Goal: Use online tool/utility: Use online tool/utility

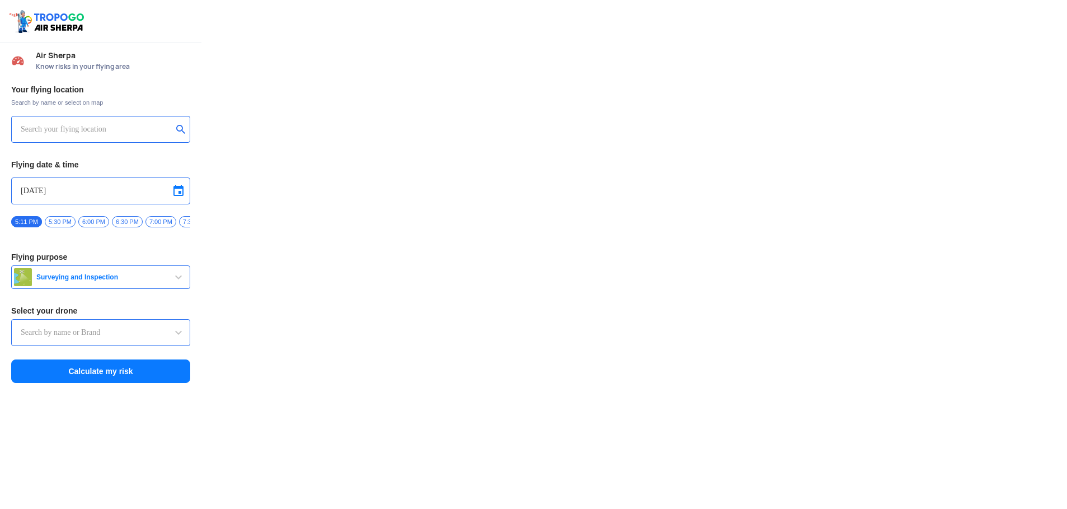
type input "Throttle Dopo"
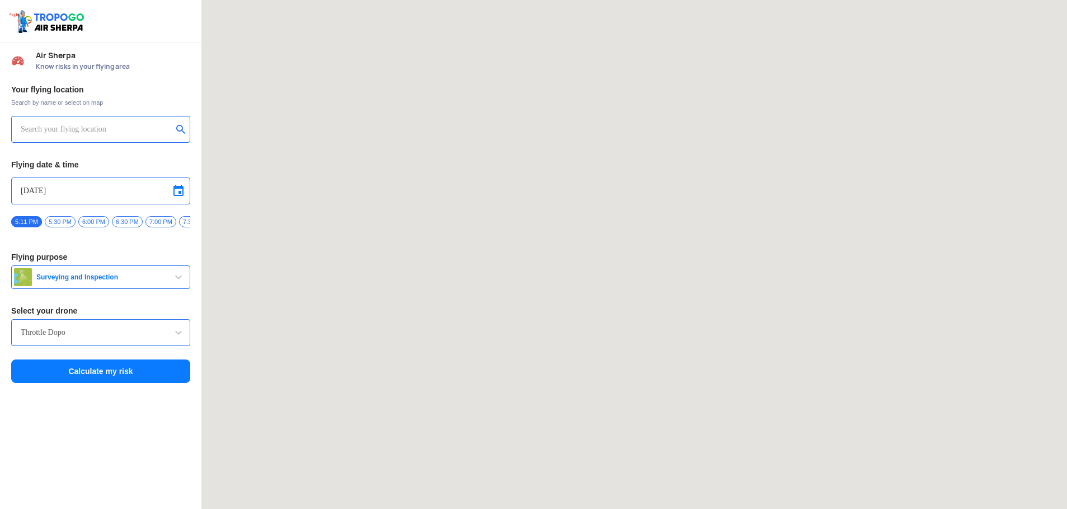
drag, startPoint x: 41, startPoint y: 131, endPoint x: 58, endPoint y: 135, distance: 17.2
click at [41, 131] on input "text" at bounding box center [97, 129] width 152 height 13
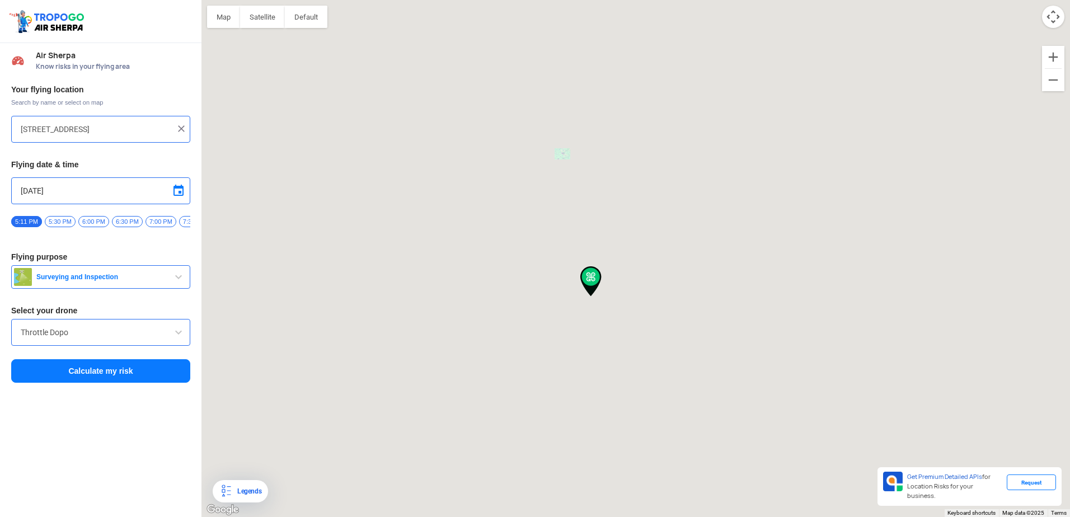
type input "[STREET_ADDRESS]"
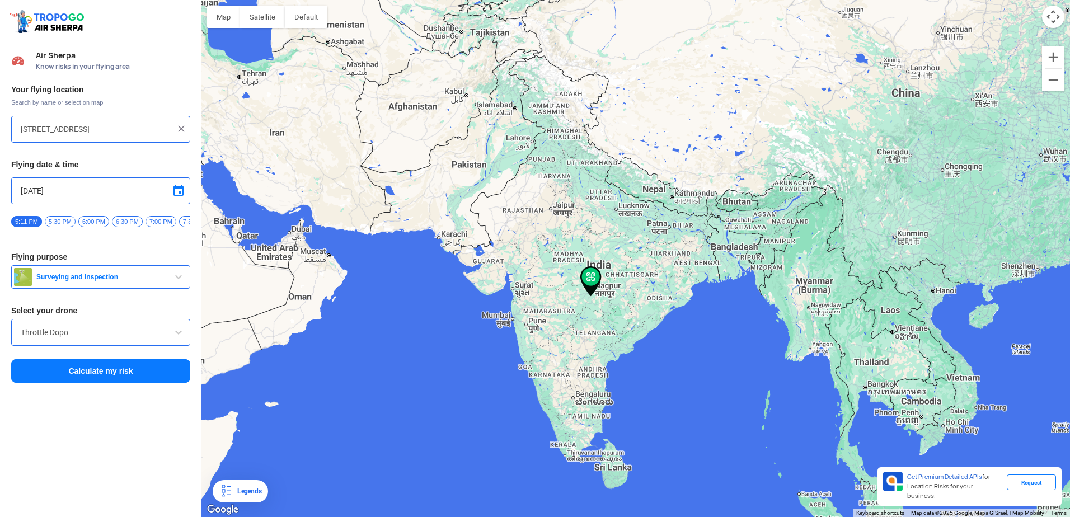
click at [77, 130] on input "[STREET_ADDRESS]" at bounding box center [97, 129] width 152 height 13
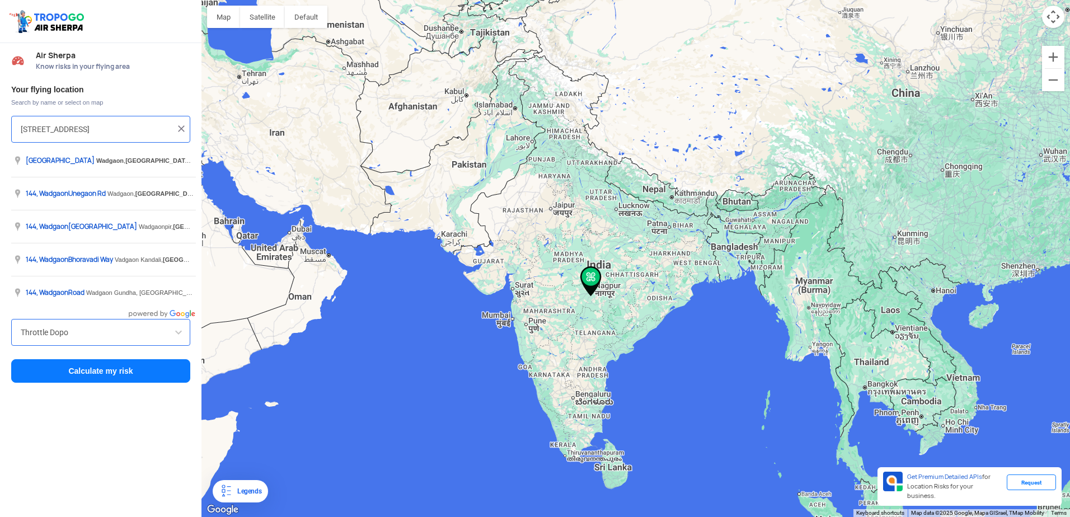
click at [182, 128] on img at bounding box center [181, 128] width 11 height 11
click at [88, 125] on input "text" at bounding box center [97, 129] width 152 height 13
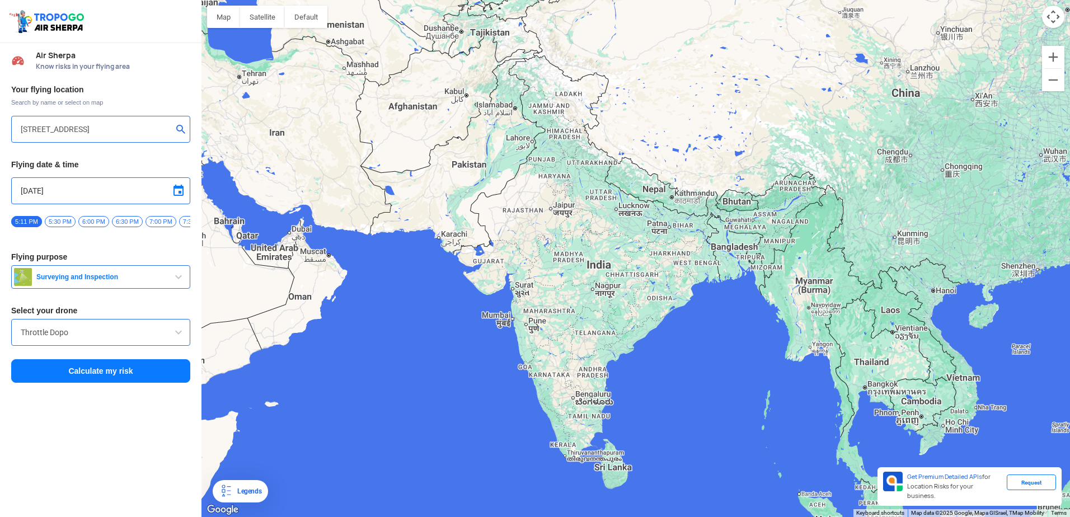
type input "[STREET_ADDRESS]"
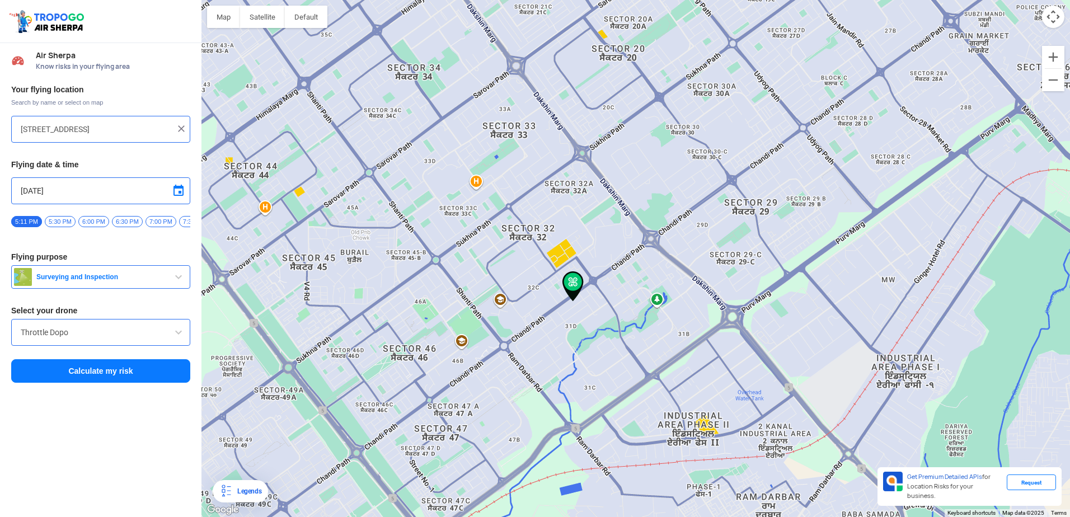
click at [573, 285] on img at bounding box center [573, 286] width 21 height 30
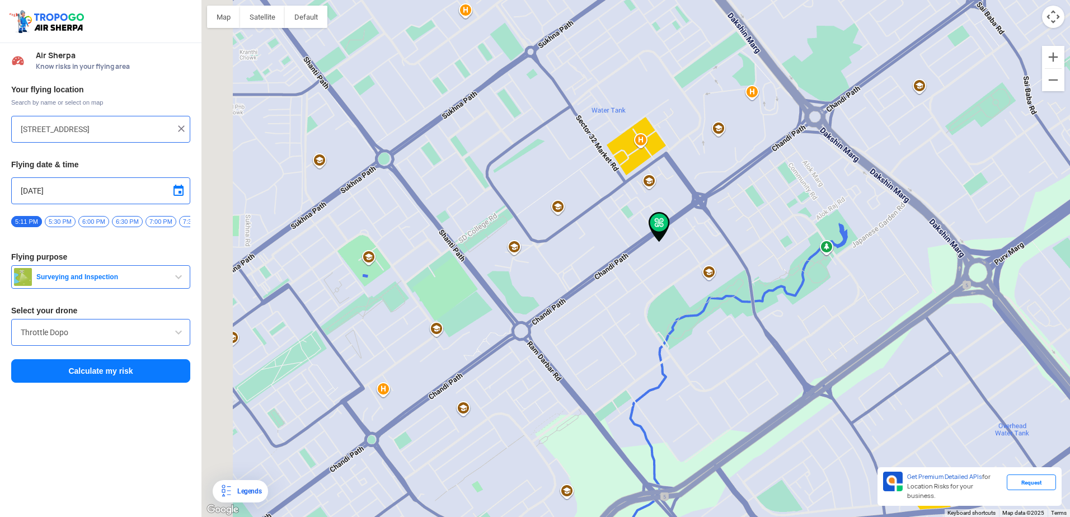
drag, startPoint x: 528, startPoint y: 324, endPoint x: 639, endPoint y: 318, distance: 111.0
click at [639, 318] on div at bounding box center [635, 258] width 869 height 517
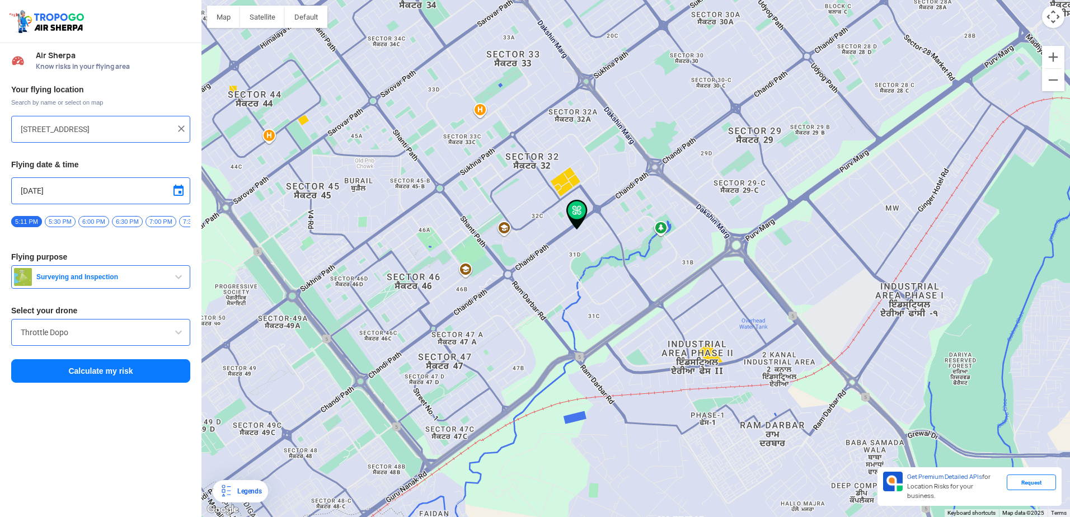
click at [77, 335] on input "Throttle Dopo" at bounding box center [101, 332] width 160 height 13
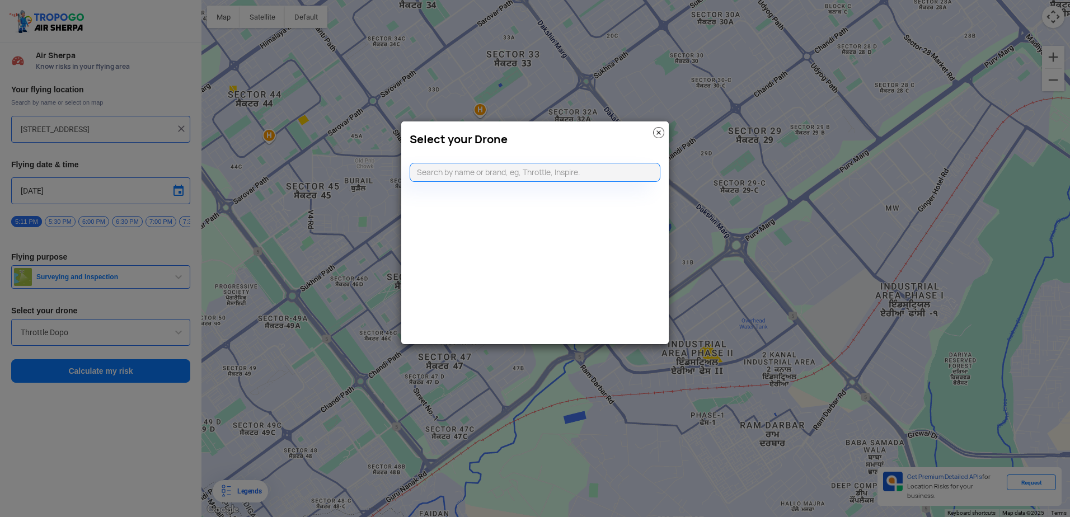
click at [659, 135] on img at bounding box center [658, 132] width 11 height 11
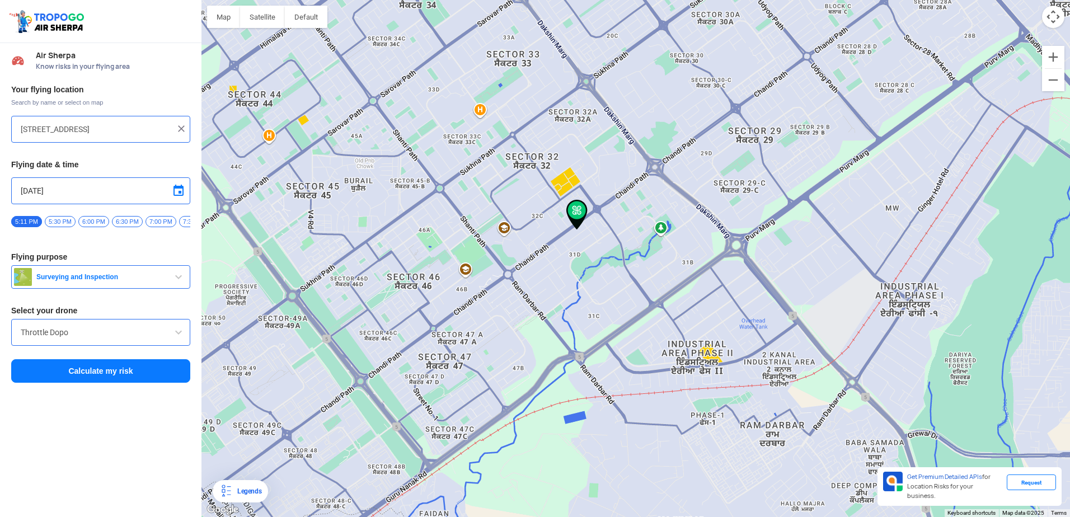
click at [130, 223] on span "6:30 PM" at bounding box center [127, 221] width 31 height 11
click at [87, 379] on button "Calculate my risk" at bounding box center [100, 371] width 179 height 24
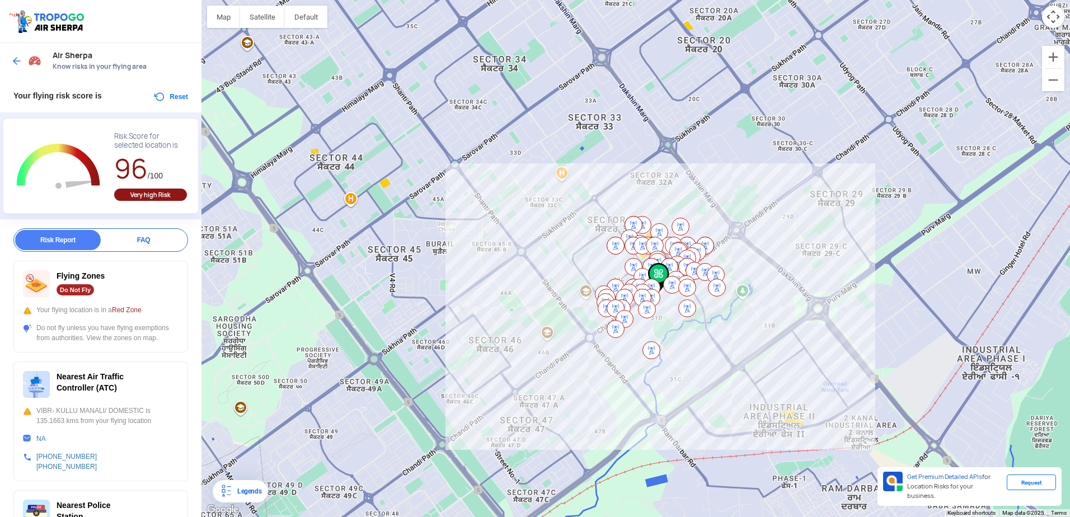
click at [60, 240] on div "Risk Report" at bounding box center [58, 240] width 86 height 20
click at [170, 100] on button "Reset" at bounding box center [170, 96] width 35 height 13
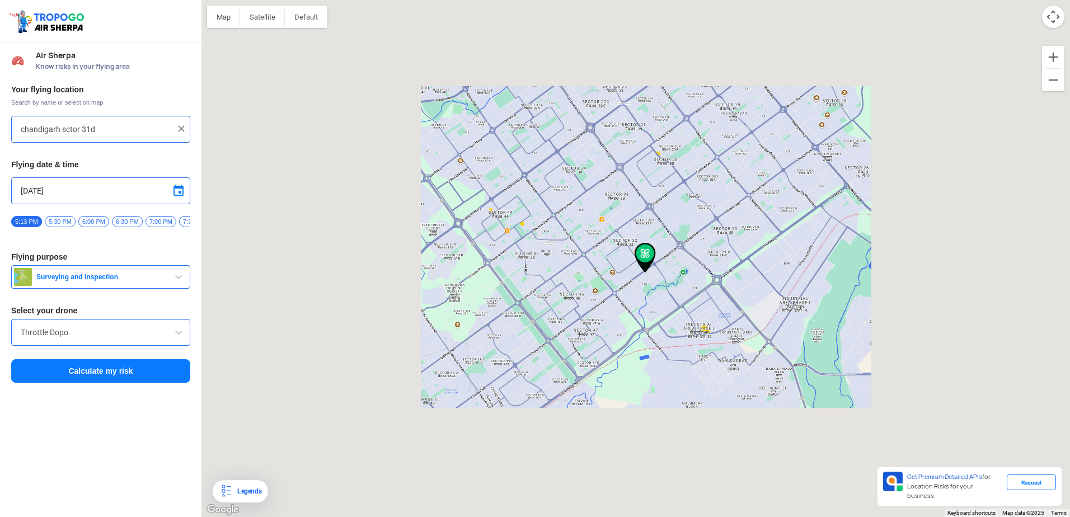
type input "[STREET_ADDRESS]"
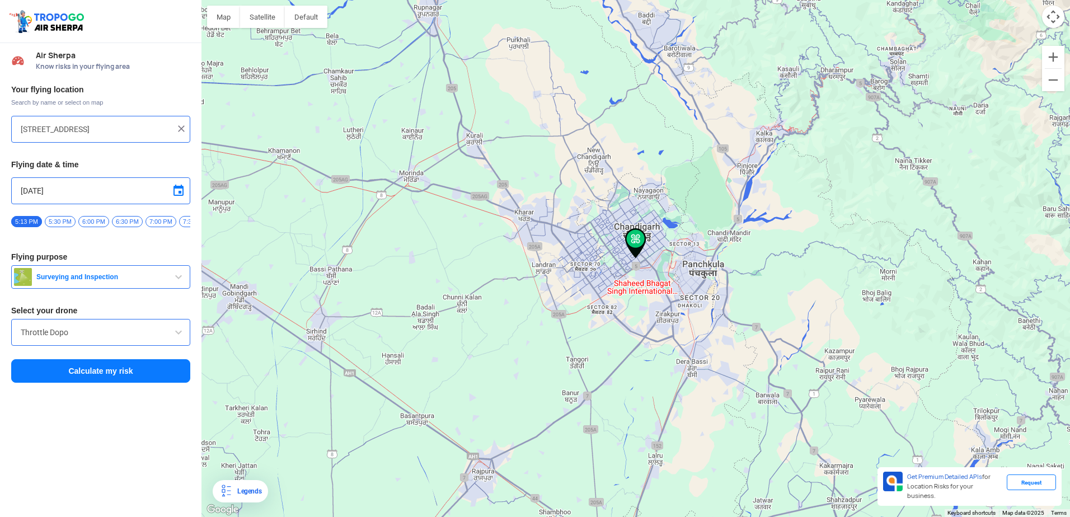
click at [181, 130] on img at bounding box center [181, 128] width 11 height 11
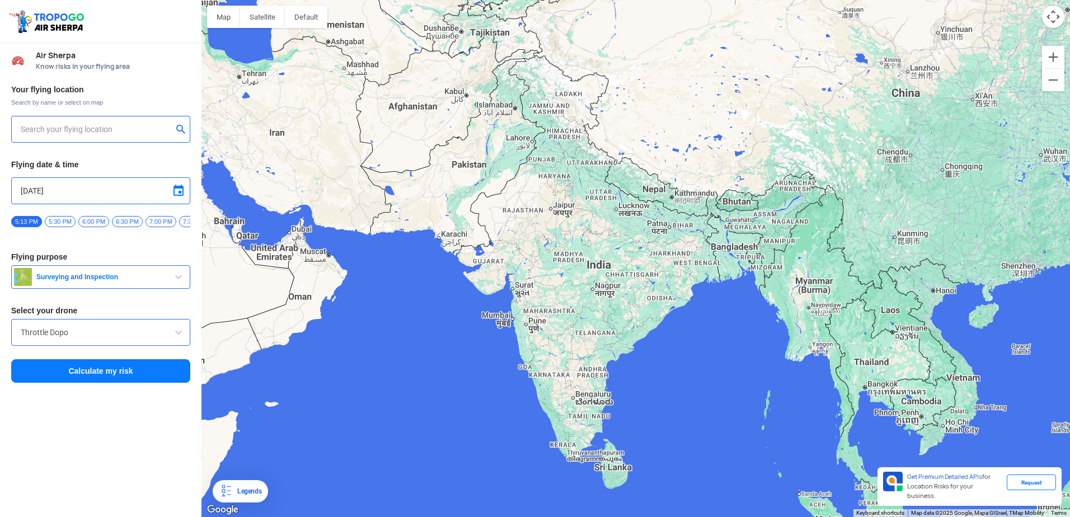
click at [118, 132] on input "text" at bounding box center [97, 129] width 152 height 13
type input "[STREET_ADDRESS]"
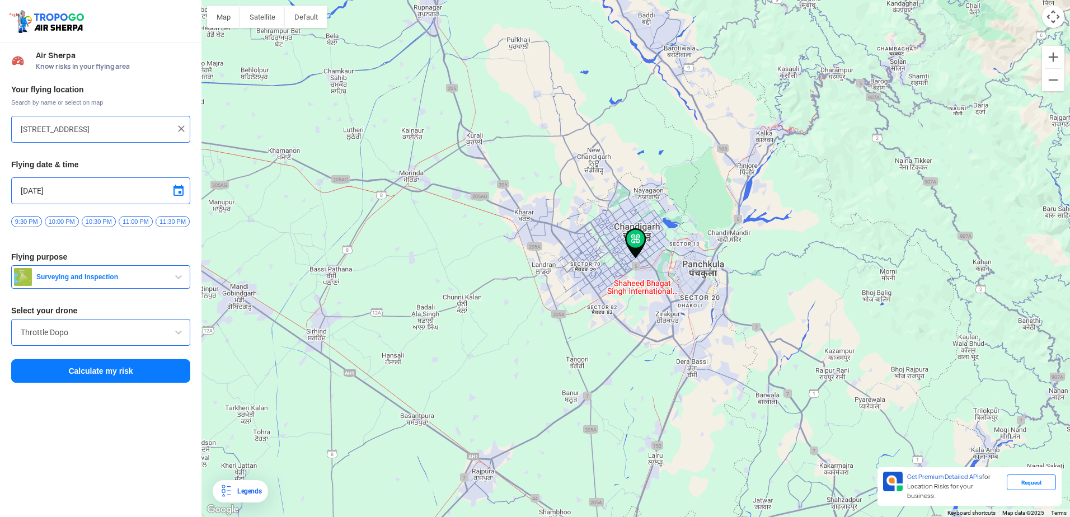
scroll to position [0, 303]
click at [166, 223] on span "11:30 PM" at bounding box center [171, 221] width 34 height 11
click at [102, 373] on button "Calculate my risk" at bounding box center [100, 371] width 179 height 24
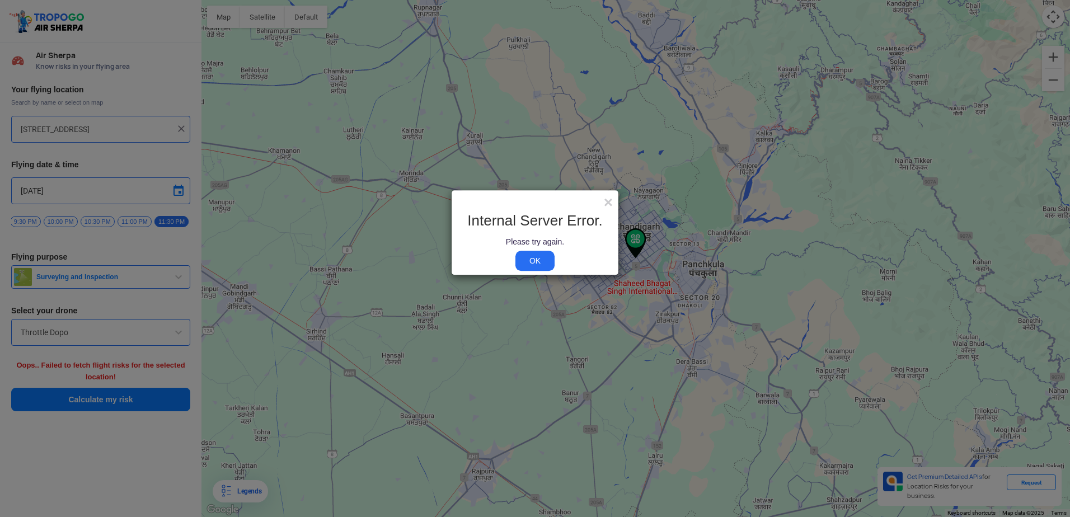
click at [545, 260] on link "OK" at bounding box center [534, 261] width 39 height 20
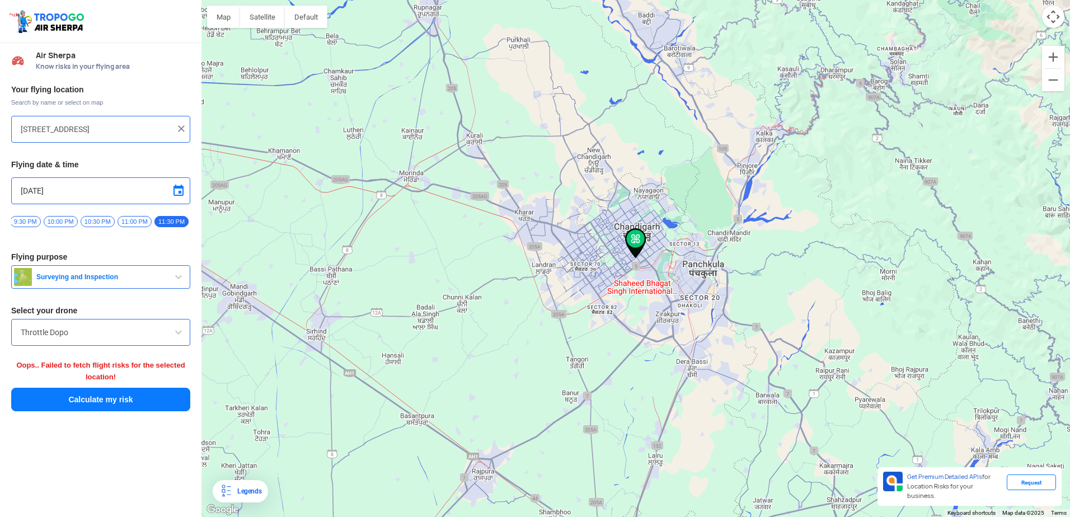
click at [138, 223] on span "11:00 PM" at bounding box center [135, 221] width 34 height 11
click at [134, 400] on button "Calculate my risk" at bounding box center [100, 400] width 179 height 24
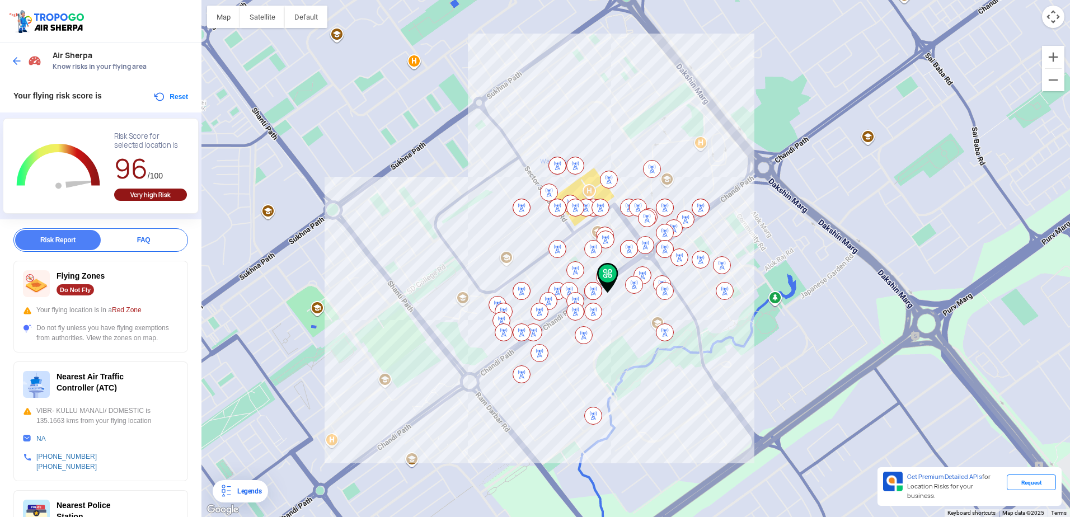
click at [165, 97] on button "Reset" at bounding box center [170, 96] width 35 height 13
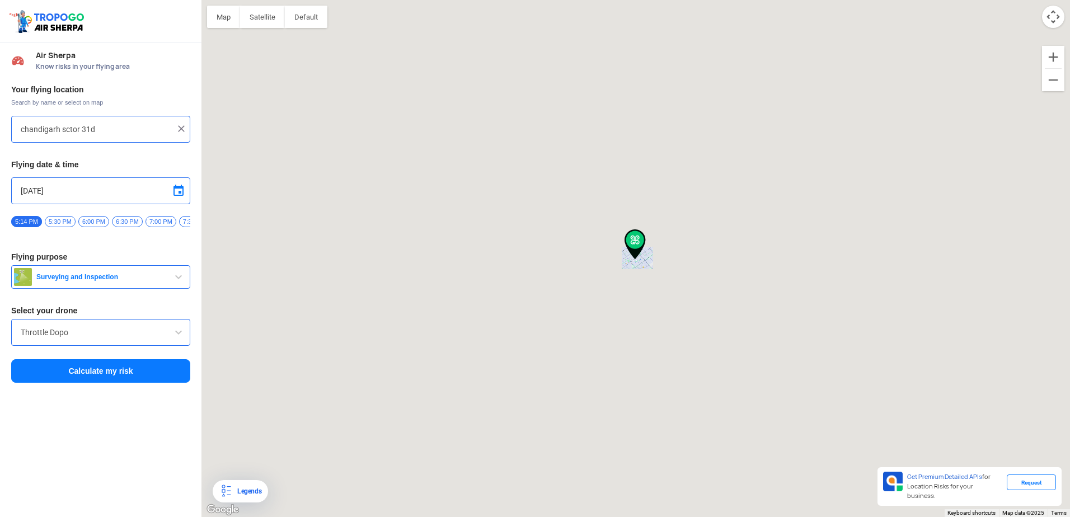
type input "[STREET_ADDRESS]"
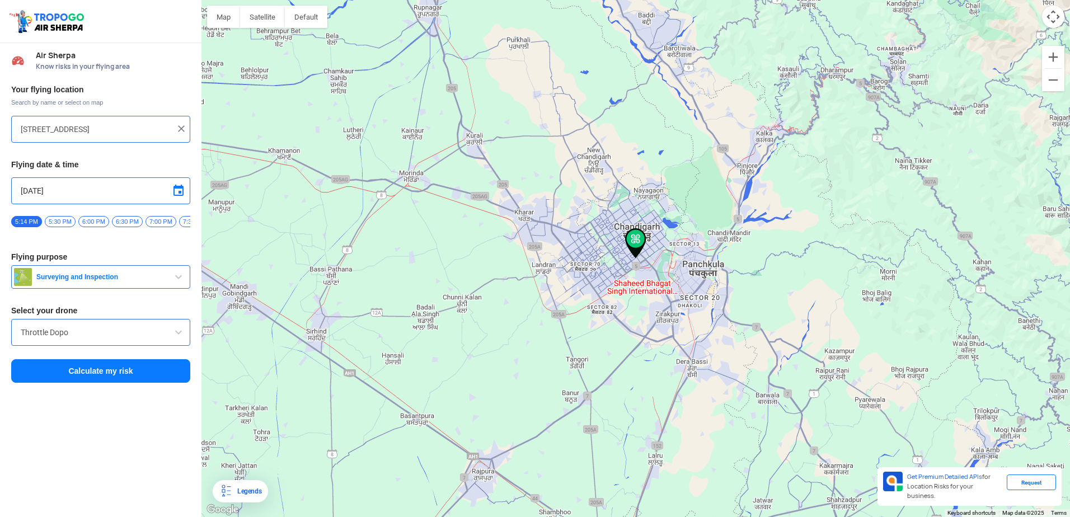
click at [183, 126] on img at bounding box center [181, 128] width 11 height 11
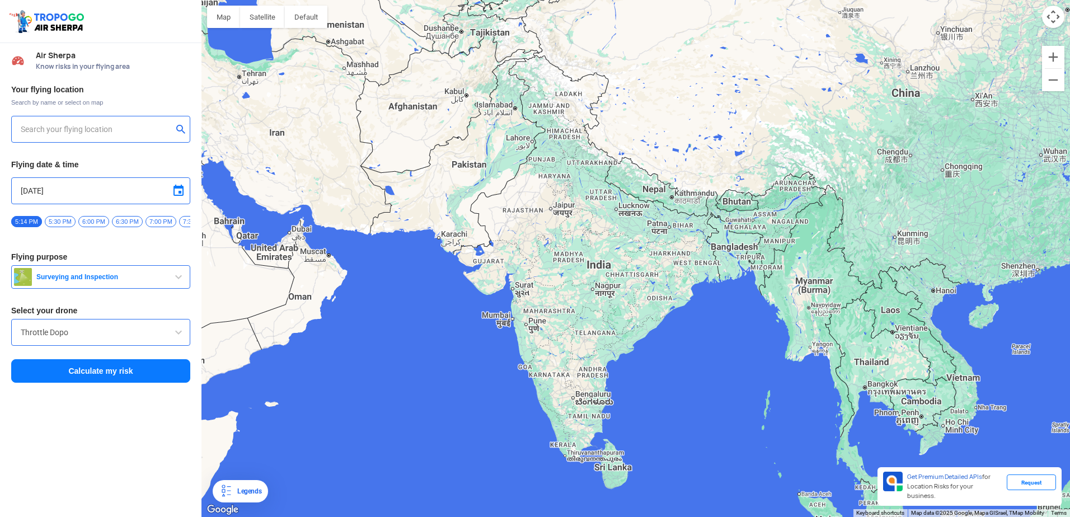
click at [50, 135] on input "text" at bounding box center [97, 129] width 152 height 13
type input "[GEOGRAPHIC_DATA], [GEOGRAPHIC_DATA]"
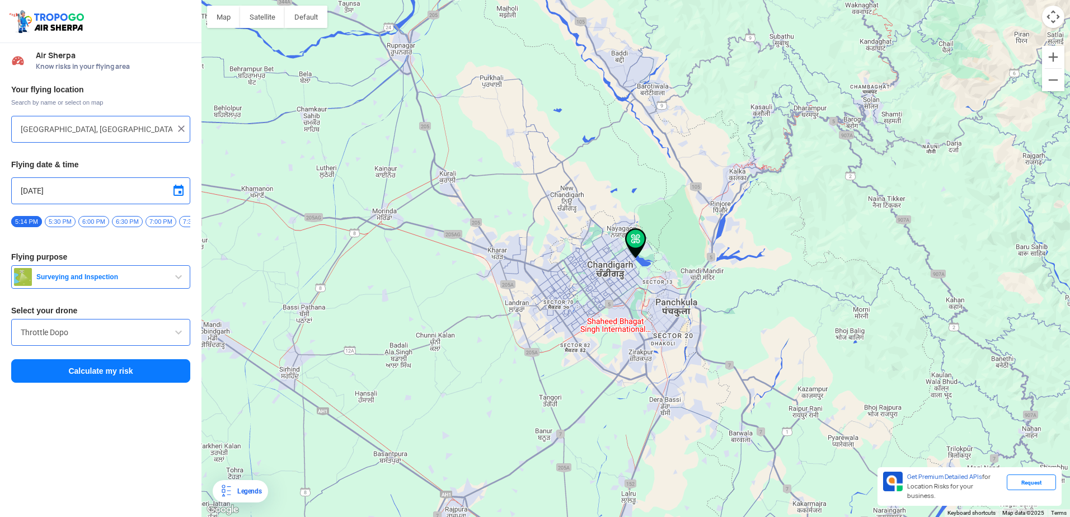
click at [183, 222] on span "7:30 PM" at bounding box center [194, 221] width 31 height 11
click at [108, 221] on span "8:00 PM" at bounding box center [102, 221] width 31 height 11
click at [102, 374] on button "Calculate my risk" at bounding box center [100, 371] width 179 height 24
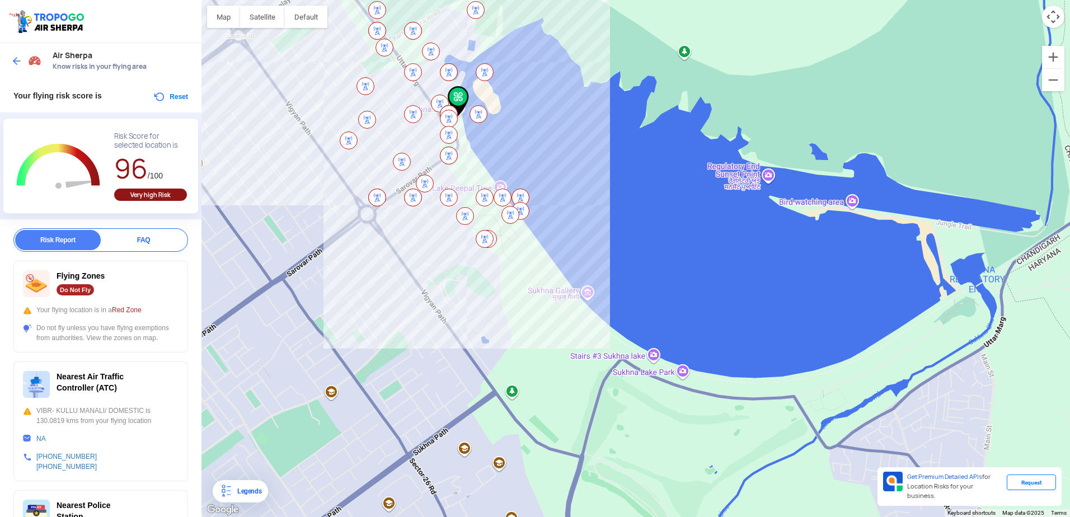
drag, startPoint x: 823, startPoint y: 314, endPoint x: 541, endPoint y: 156, distance: 323.5
click at [541, 156] on div at bounding box center [635, 258] width 869 height 517
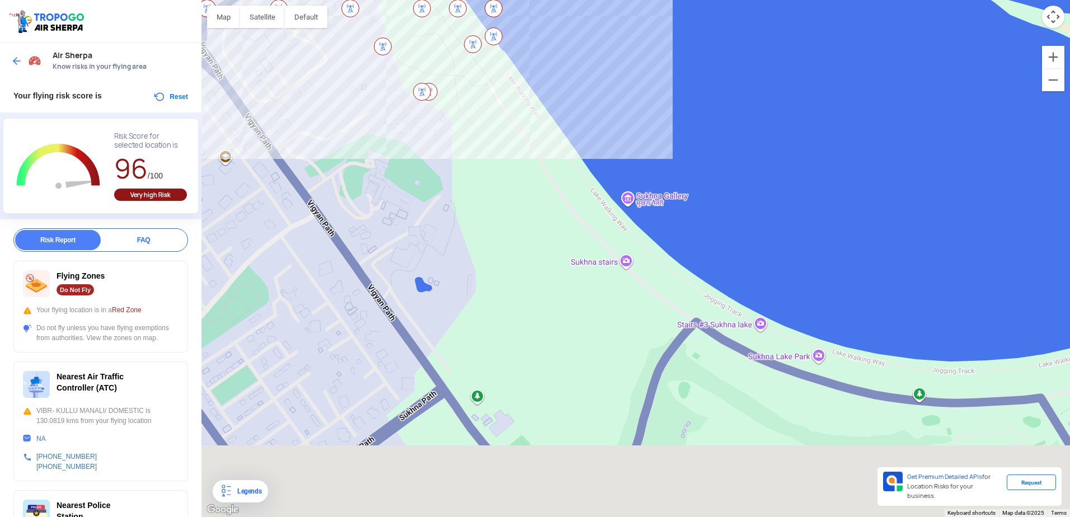
drag, startPoint x: 600, startPoint y: 297, endPoint x: 578, endPoint y: 268, distance: 36.4
click at [578, 268] on div at bounding box center [635, 258] width 869 height 517
